Goal: Transaction & Acquisition: Obtain resource

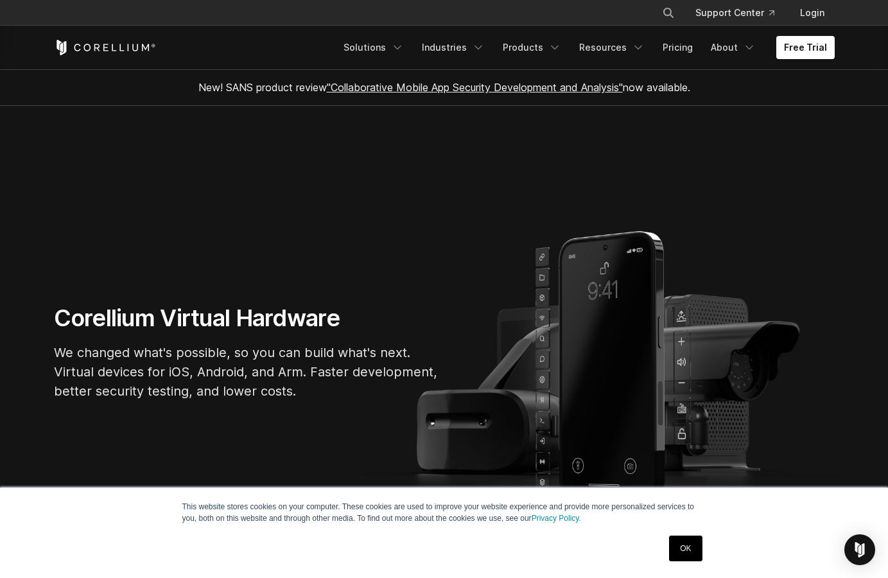
scroll to position [131, 0]
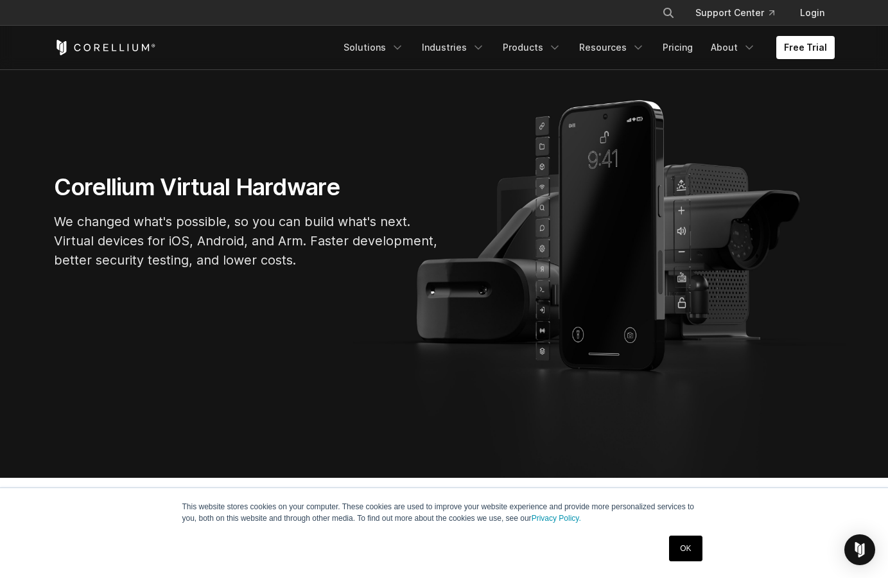
click at [688, 547] on link "OK" at bounding box center [685, 549] width 33 height 26
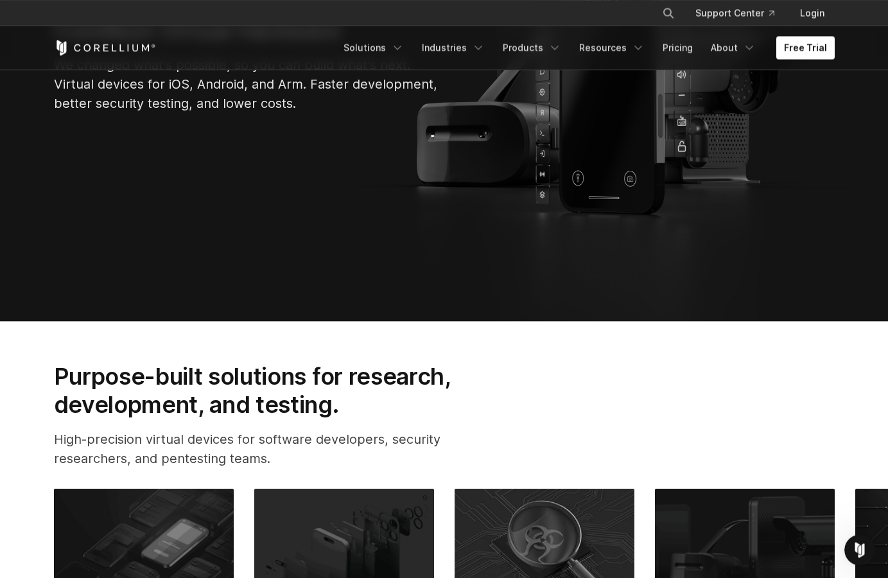
scroll to position [262, 0]
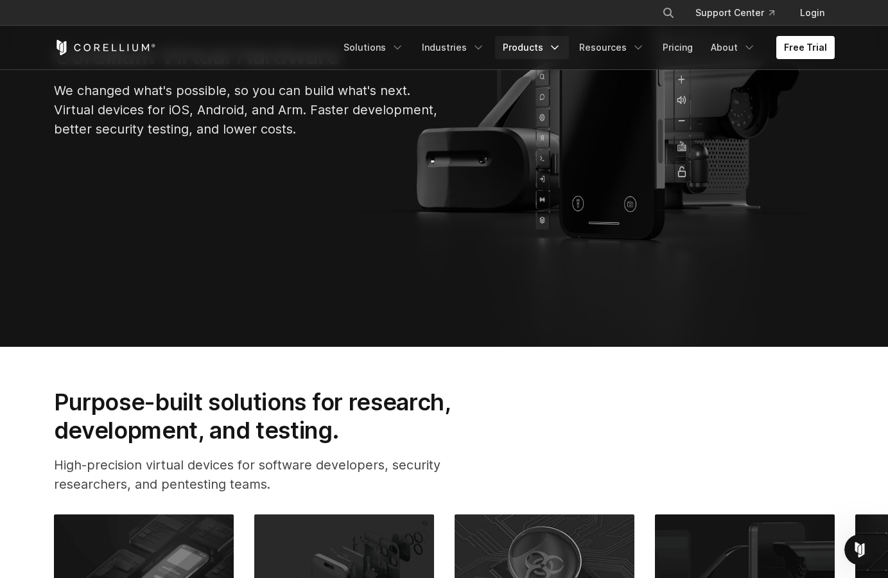
click at [559, 45] on icon "Navigation Menu" at bounding box center [554, 47] width 13 height 13
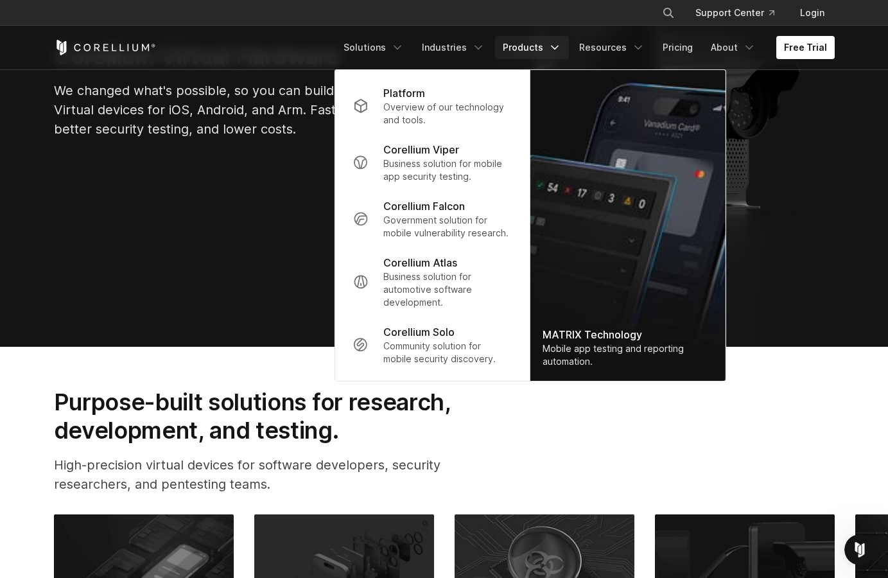
drag, startPoint x: 232, startPoint y: 243, endPoint x: 337, endPoint y: 244, distance: 104.7
click at [232, 243] on section "Corellium Virtual Hardware We changed what's possible, so you can build what's …" at bounding box center [444, 95] width 888 height 503
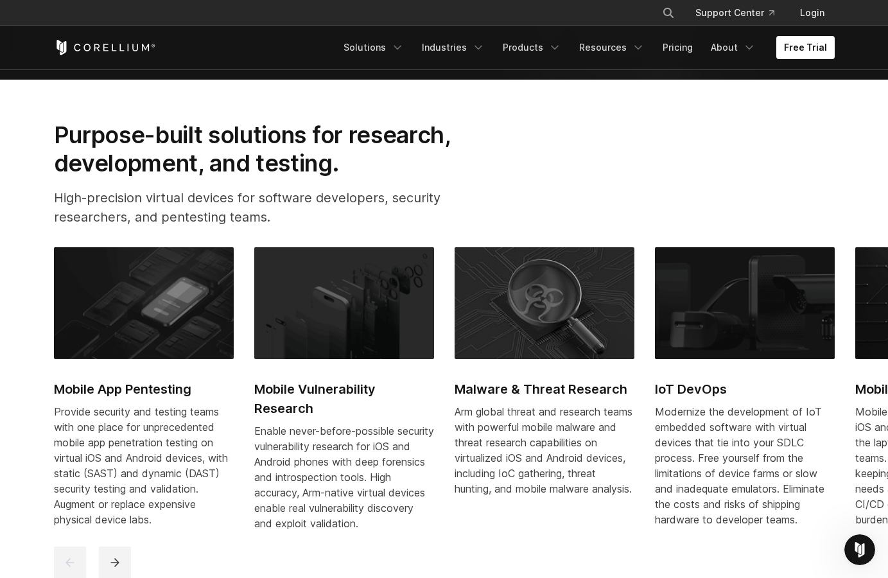
scroll to position [136, 0]
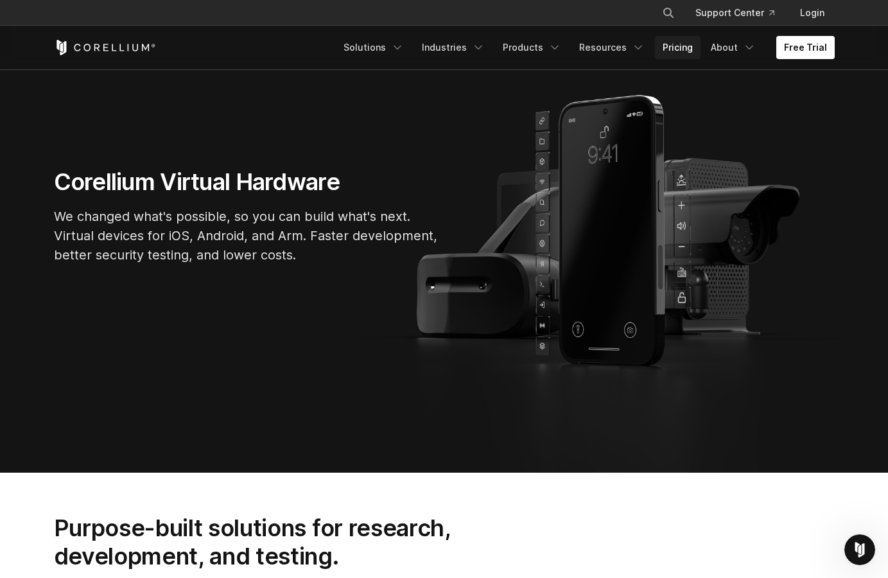
click at [679, 46] on link "Pricing" at bounding box center [678, 47] width 46 height 23
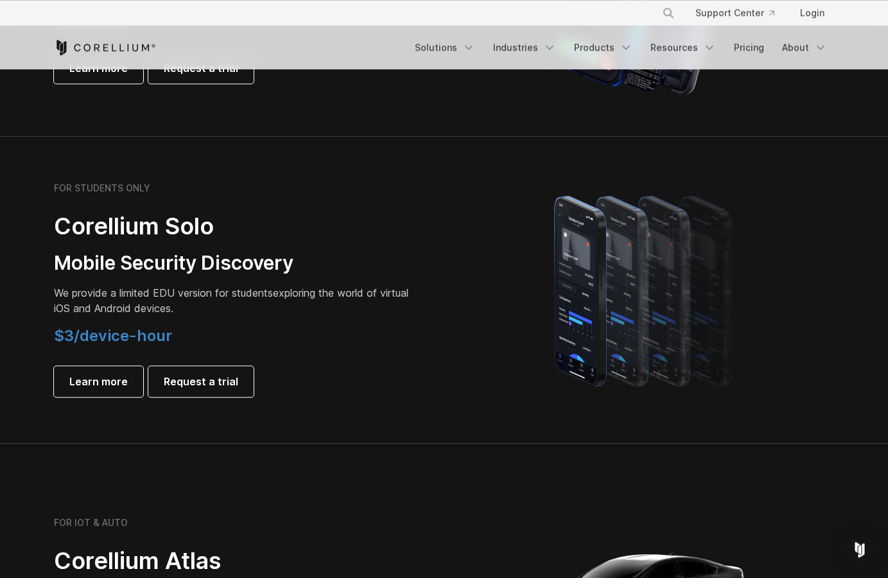
scroll to position [786, 0]
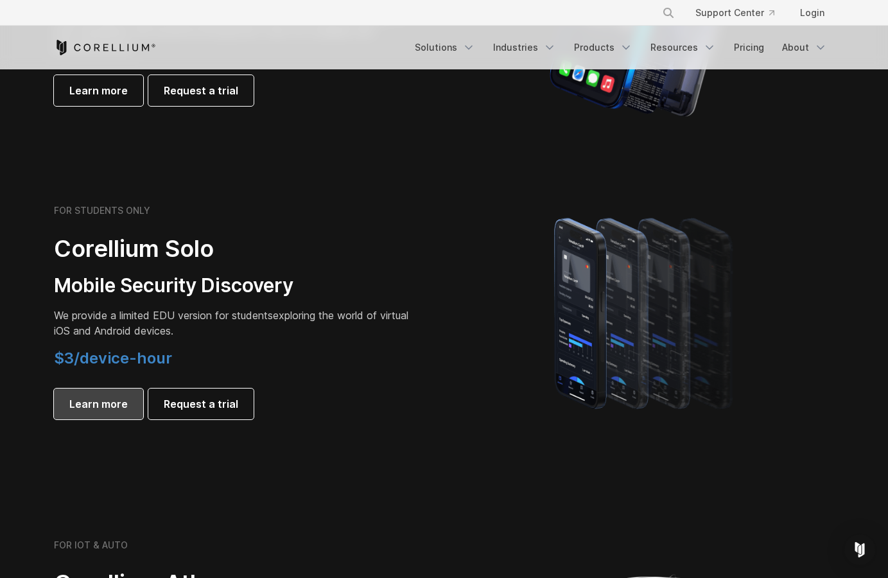
click at [107, 401] on span "Learn more" at bounding box center [98, 403] width 58 height 15
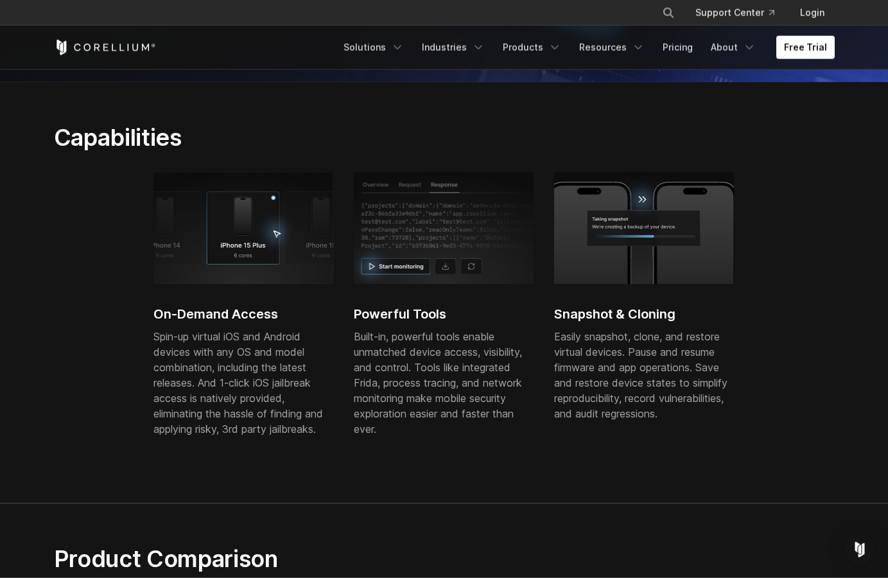
scroll to position [131, 0]
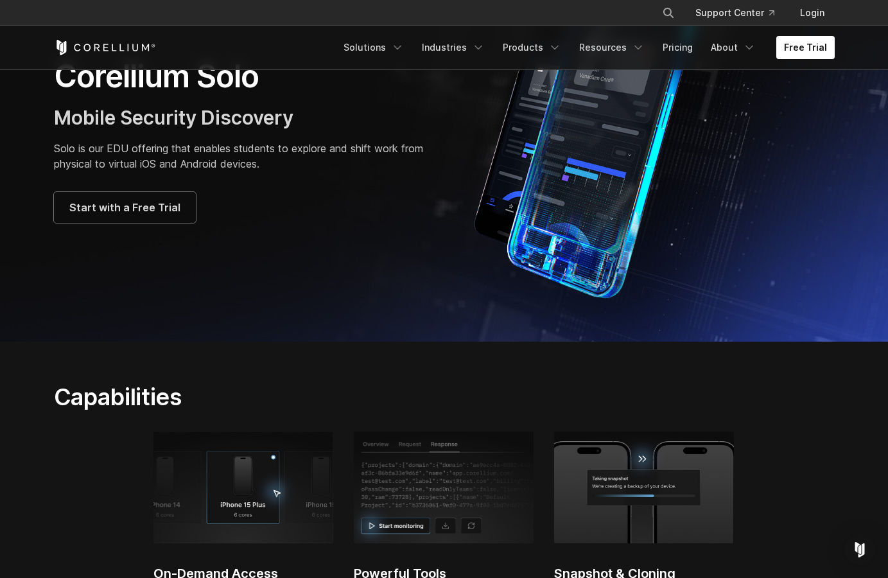
click at [83, 288] on div "Corellium Solo Mobile Security Discovery Solo is our EDU offering that enables …" at bounding box center [444, 139] width 807 height 321
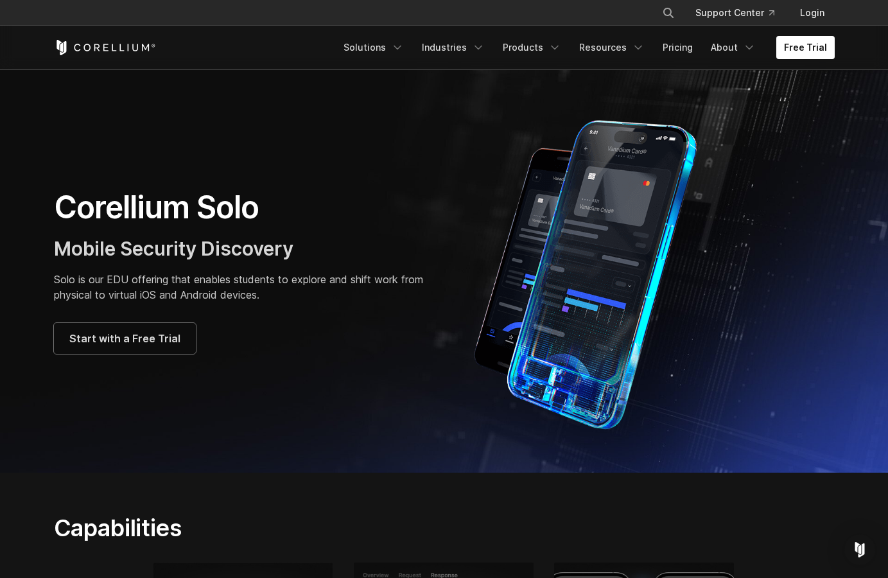
click at [62, 401] on div "Corellium Solo Mobile Security Discovery Solo is our EDU offering that enables …" at bounding box center [444, 270] width 807 height 321
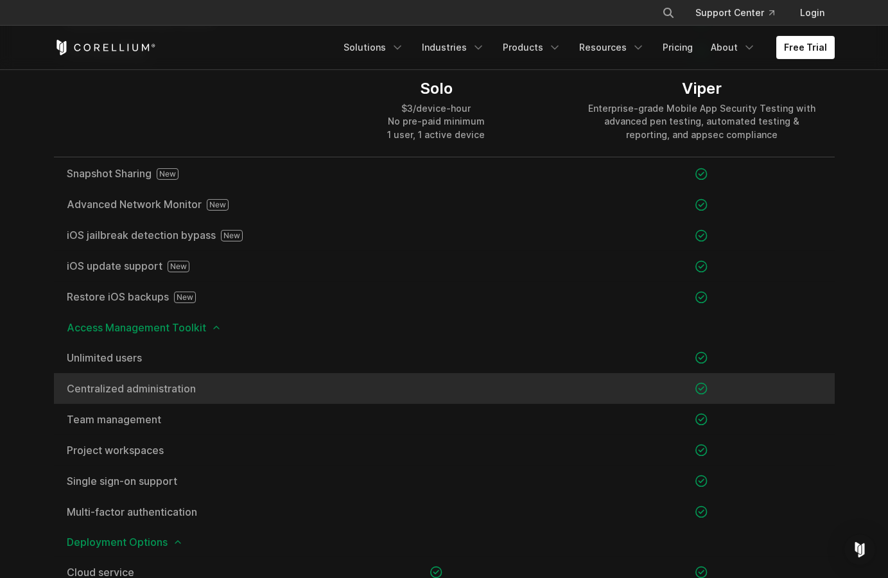
scroll to position [1572, 0]
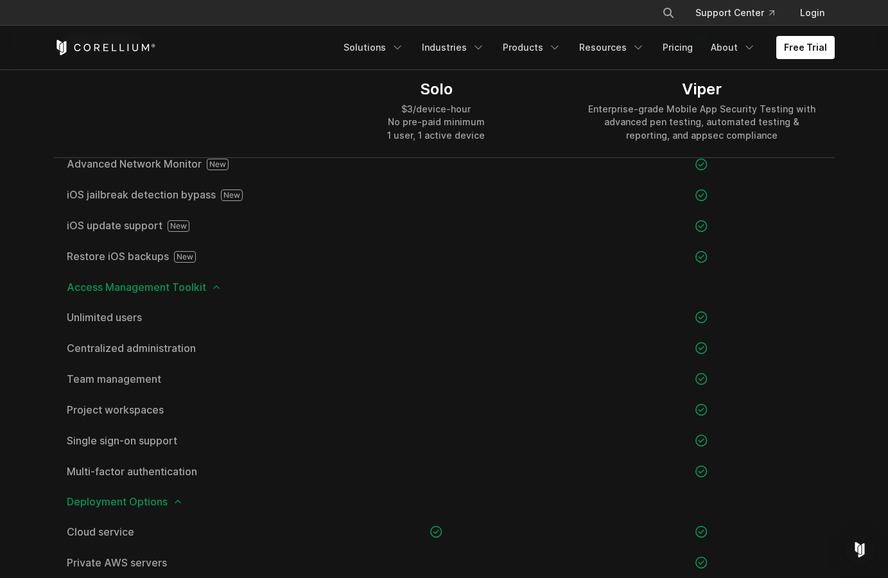
click at [30, 249] on section "Product Comparison Solo is for student users only. Enterprises should visit Cor…" at bounding box center [444, 3] width 888 height 1362
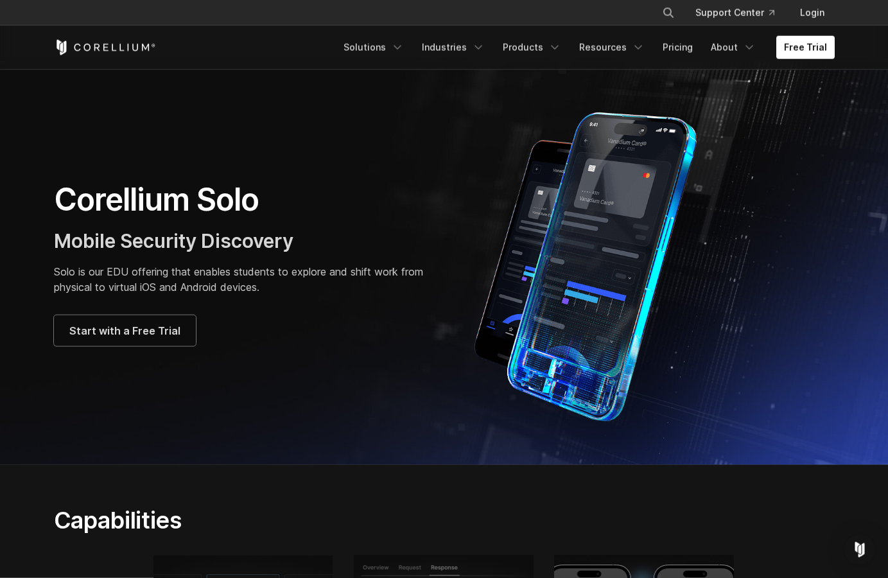
scroll to position [0, 0]
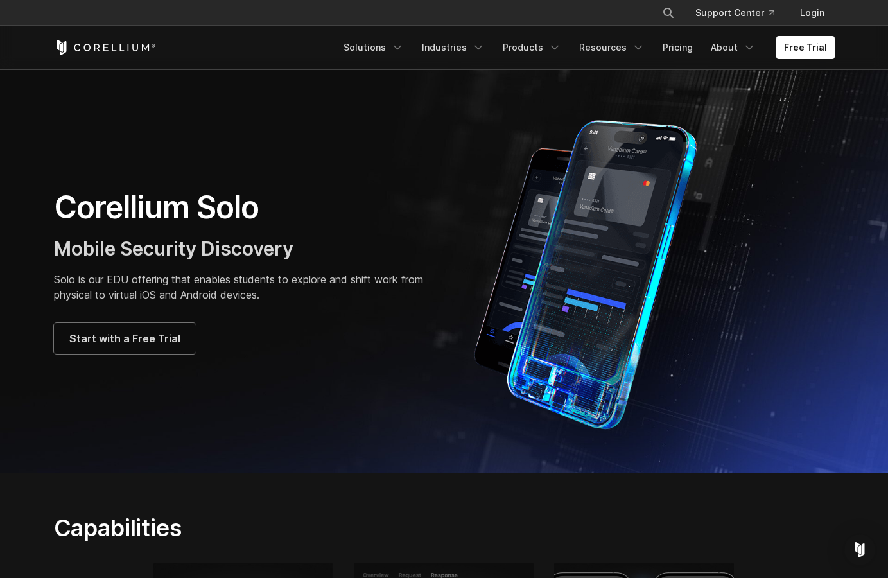
click at [402, 331] on div "Start with a Free Trial" at bounding box center [243, 338] width 378 height 31
click at [159, 345] on span "Start with a Free Trial" at bounding box center [124, 338] width 111 height 15
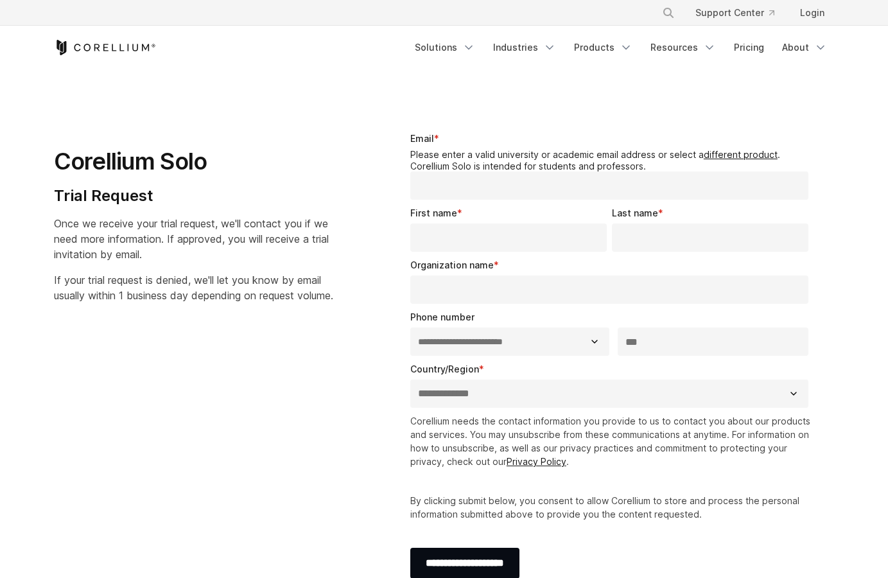
select select "**"
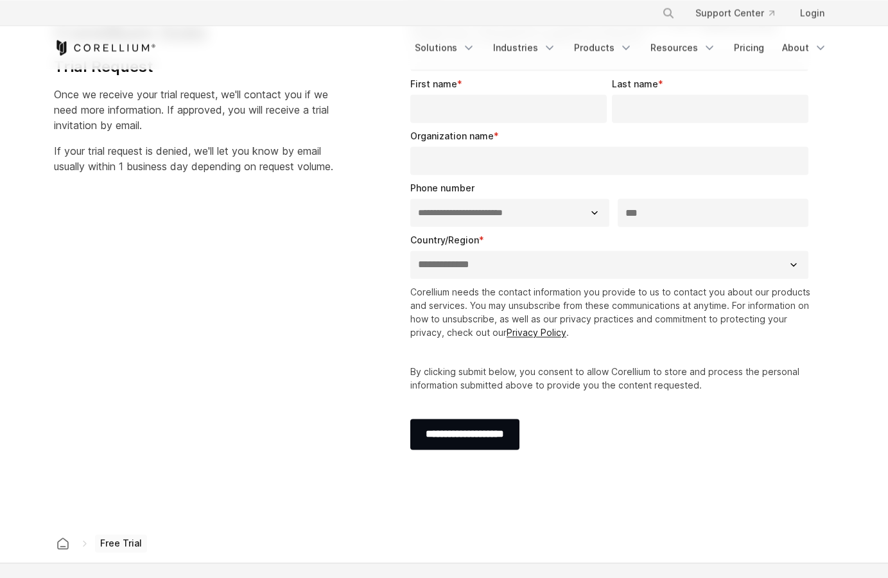
scroll to position [131, 0]
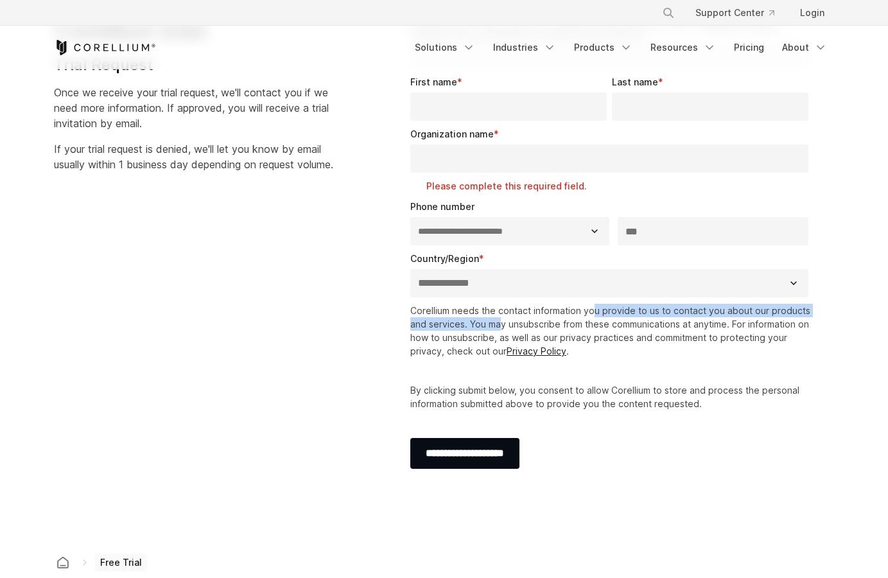
drag, startPoint x: 502, startPoint y: 295, endPoint x: 593, endPoint y: 311, distance: 93.1
click at [593, 311] on p "Corellium needs the contact information you provide to us to contact you about …" at bounding box center [612, 331] width 404 height 54
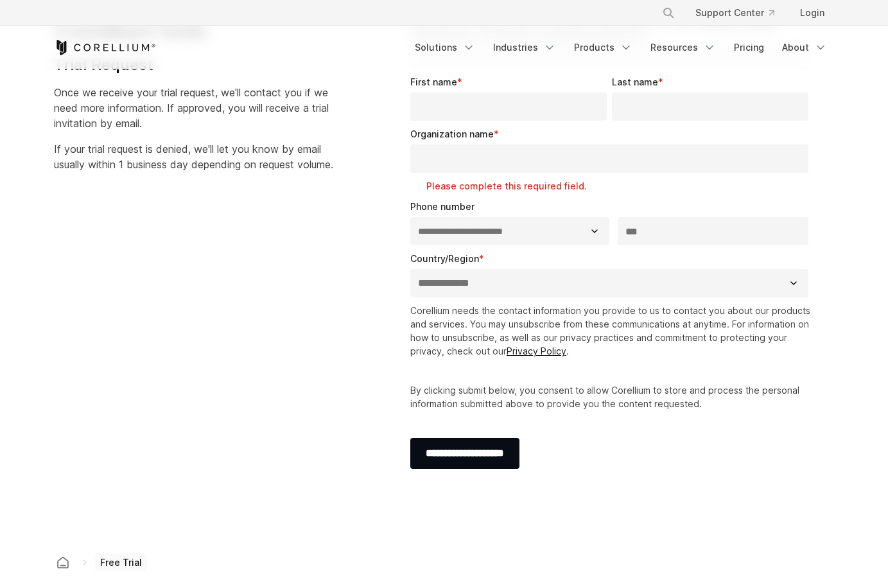
click at [818, 322] on div "**********" at bounding box center [612, 241] width 445 height 522
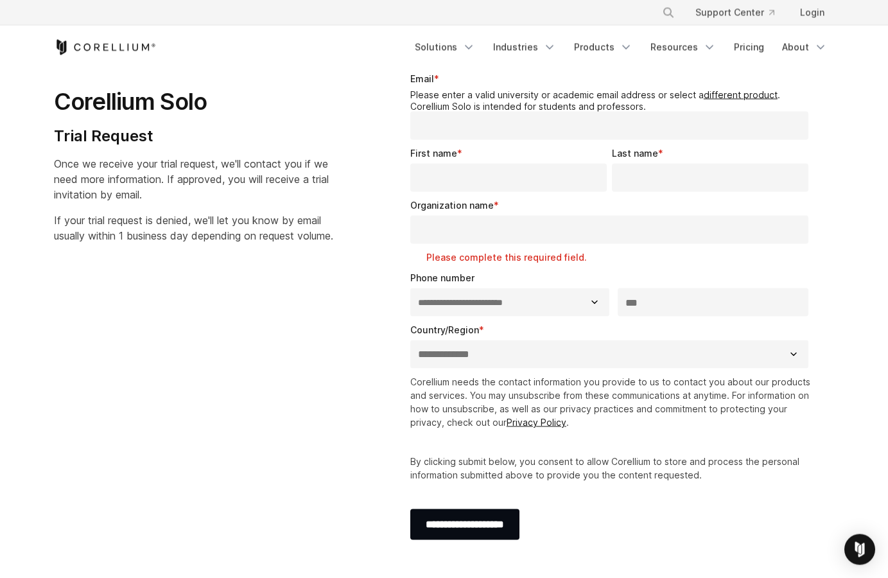
scroll to position [0, 0]
